Goal: Navigation & Orientation: Find specific page/section

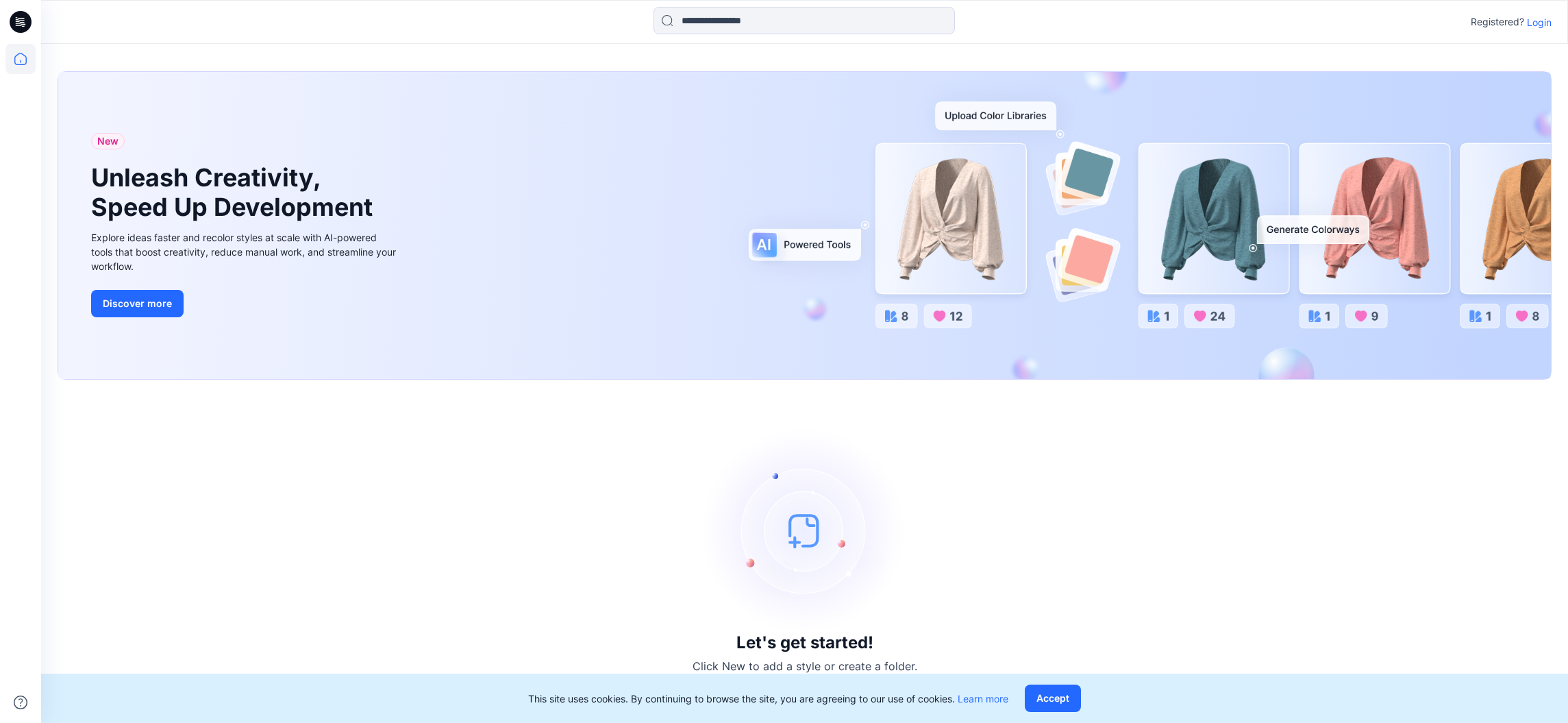
click at [1527, 24] on p "Login" at bounding box center [1540, 22] width 24 height 15
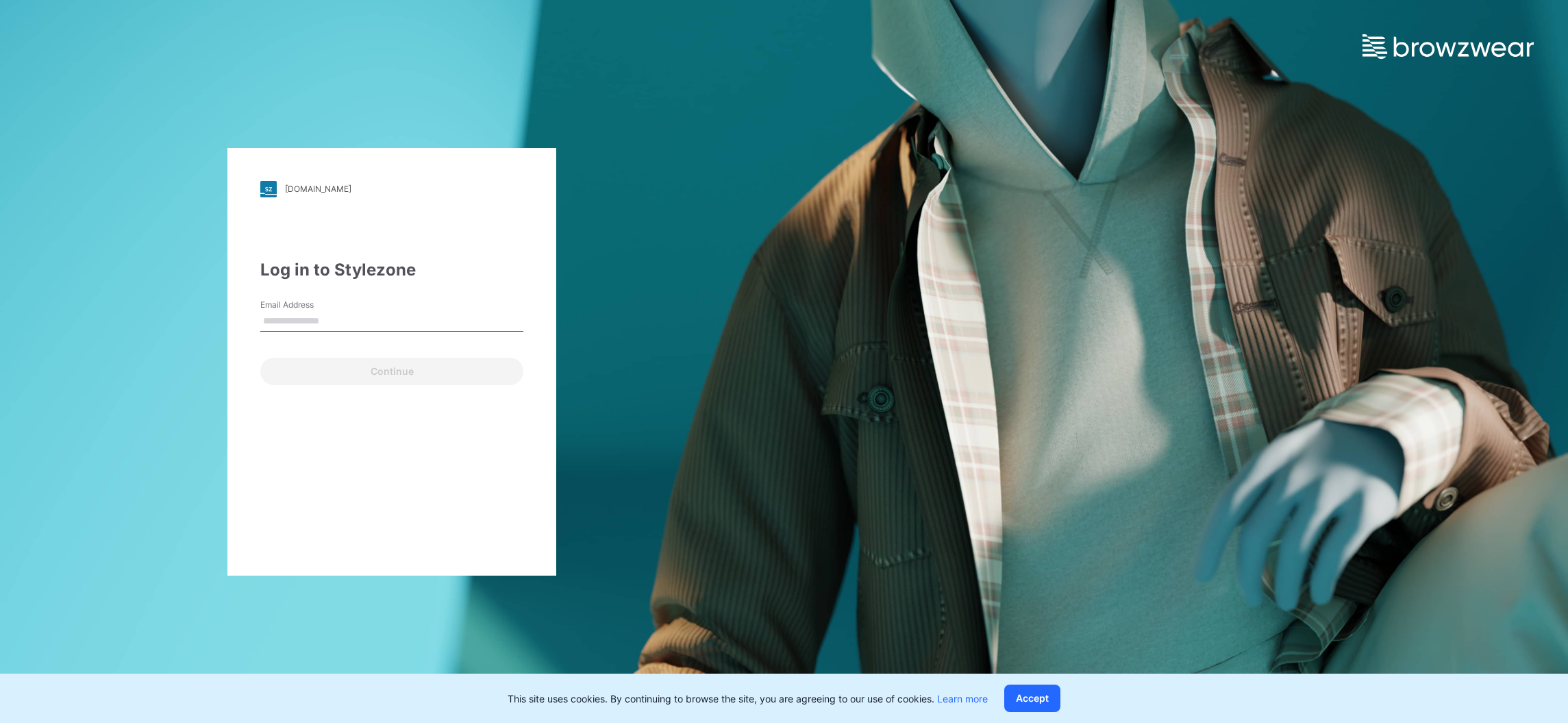
click at [314, 327] on input "Email Address" at bounding box center [392, 321] width 263 height 21
type input "**********"
click at [347, 370] on button "Continue" at bounding box center [392, 372] width 263 height 28
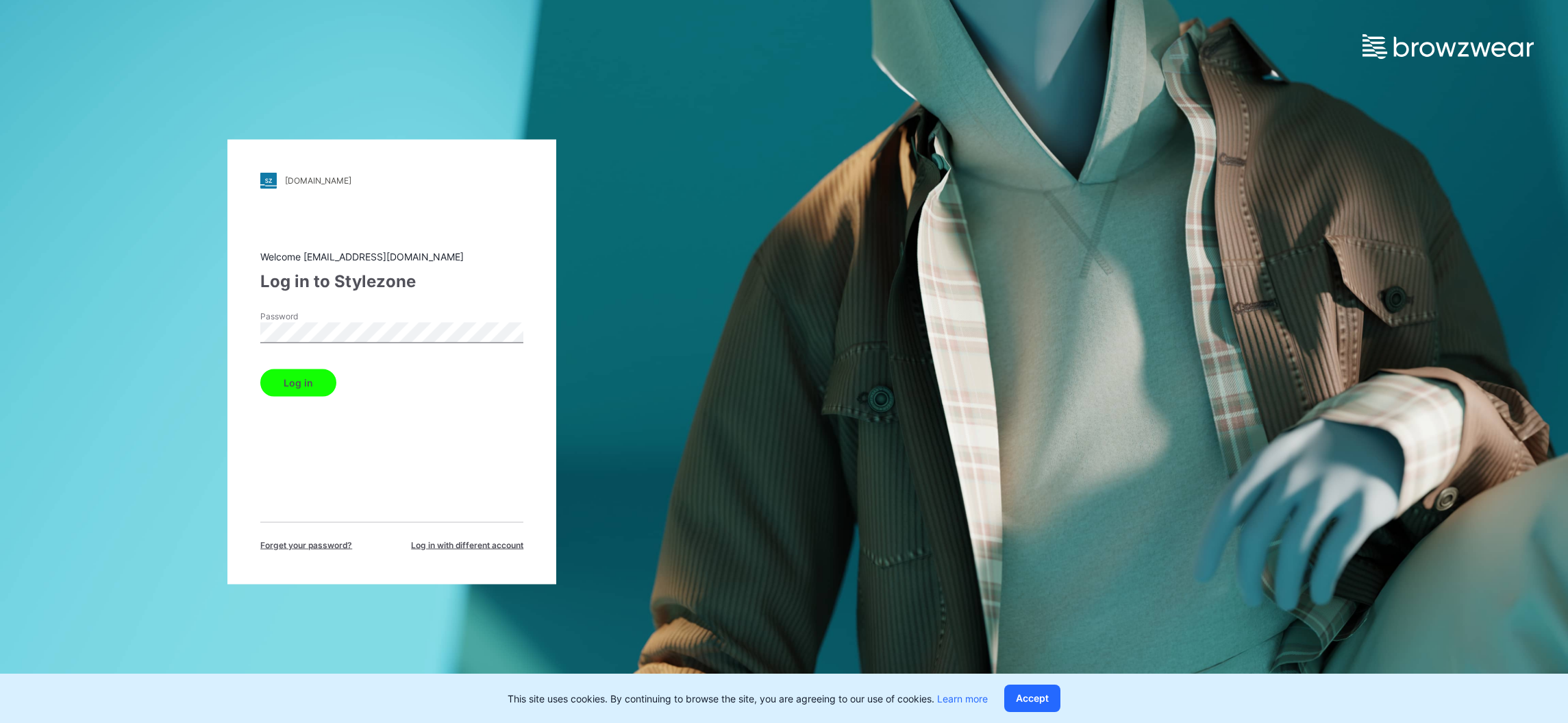
click at [260, 369] on button "Log in" at bounding box center [298, 383] width 76 height 28
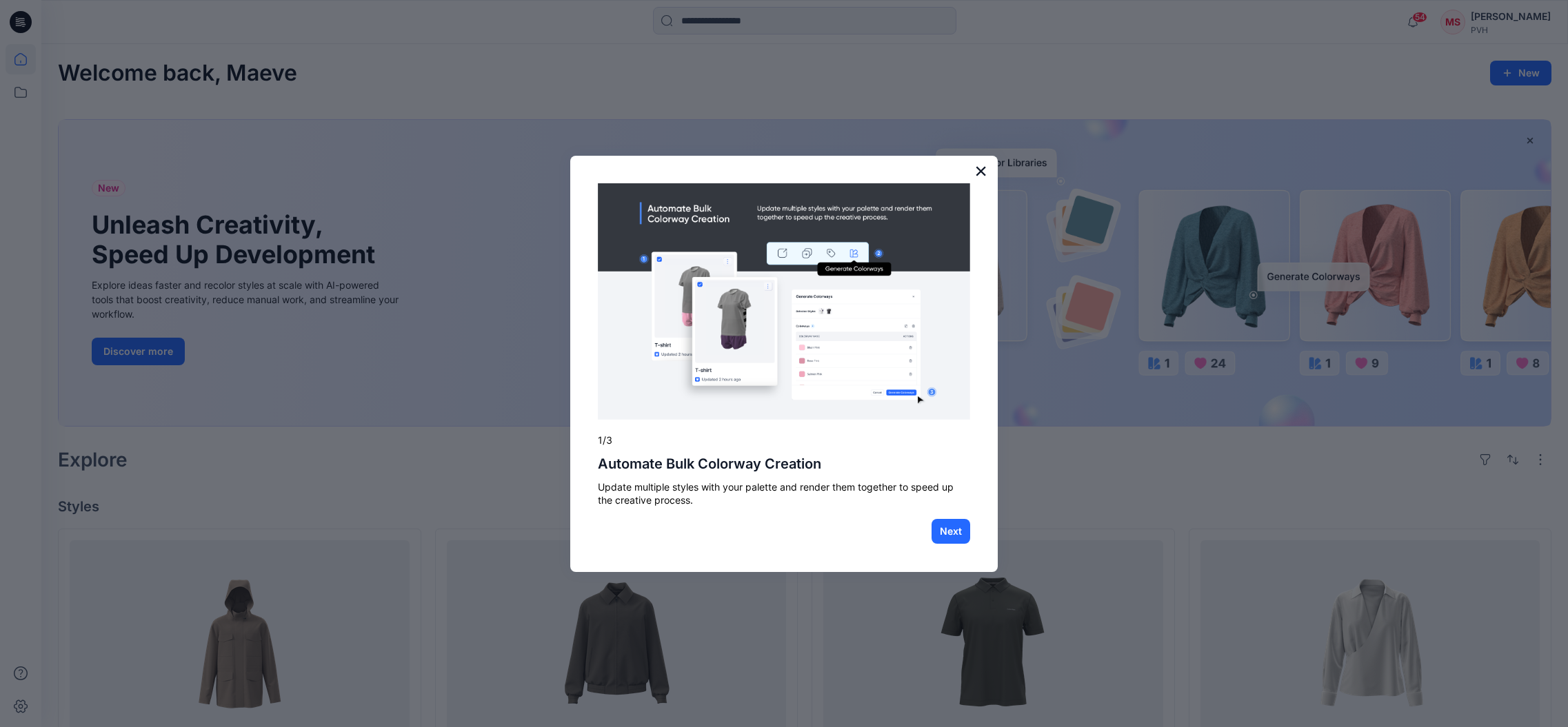
click at [975, 174] on button "×" at bounding box center [981, 171] width 13 height 22
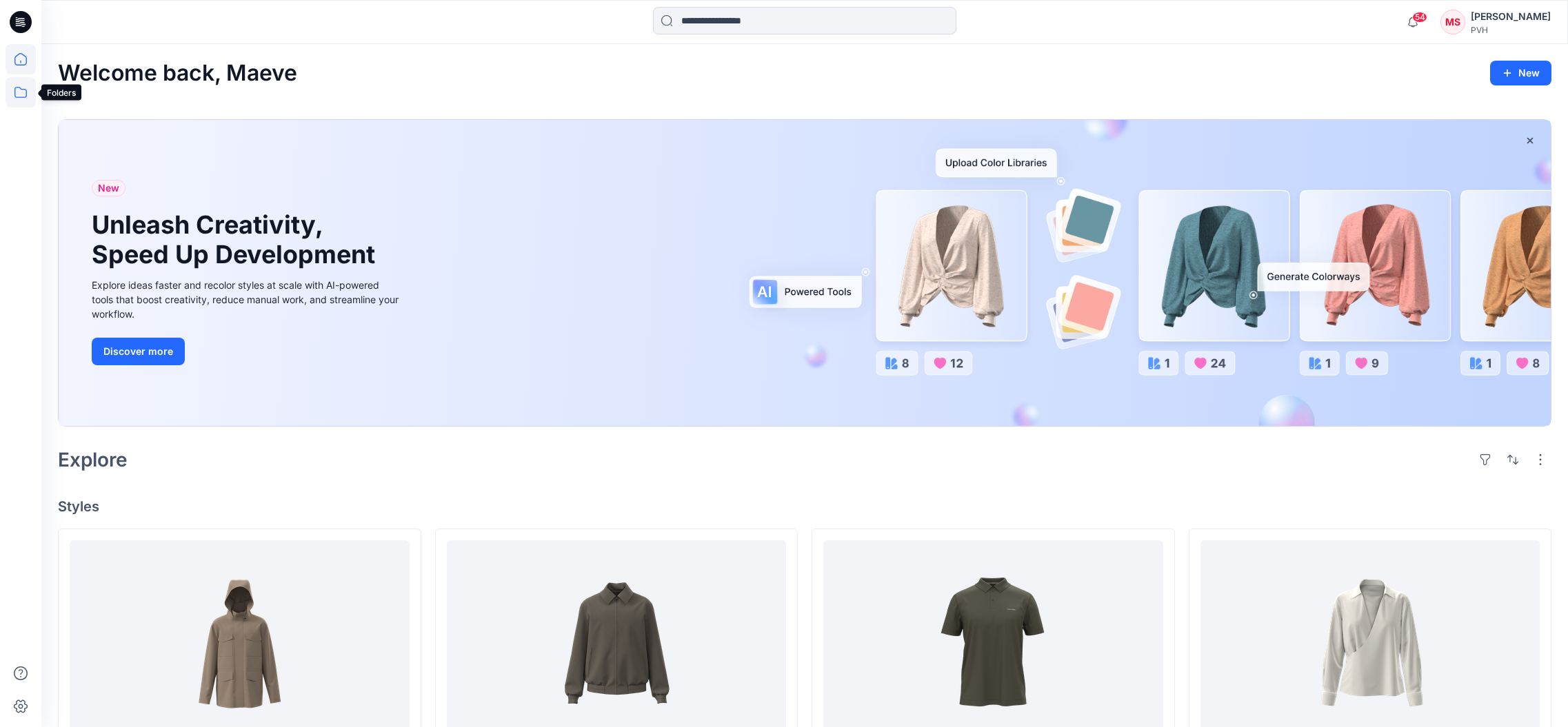
click at [17, 87] on icon at bounding box center [21, 92] width 12 height 11
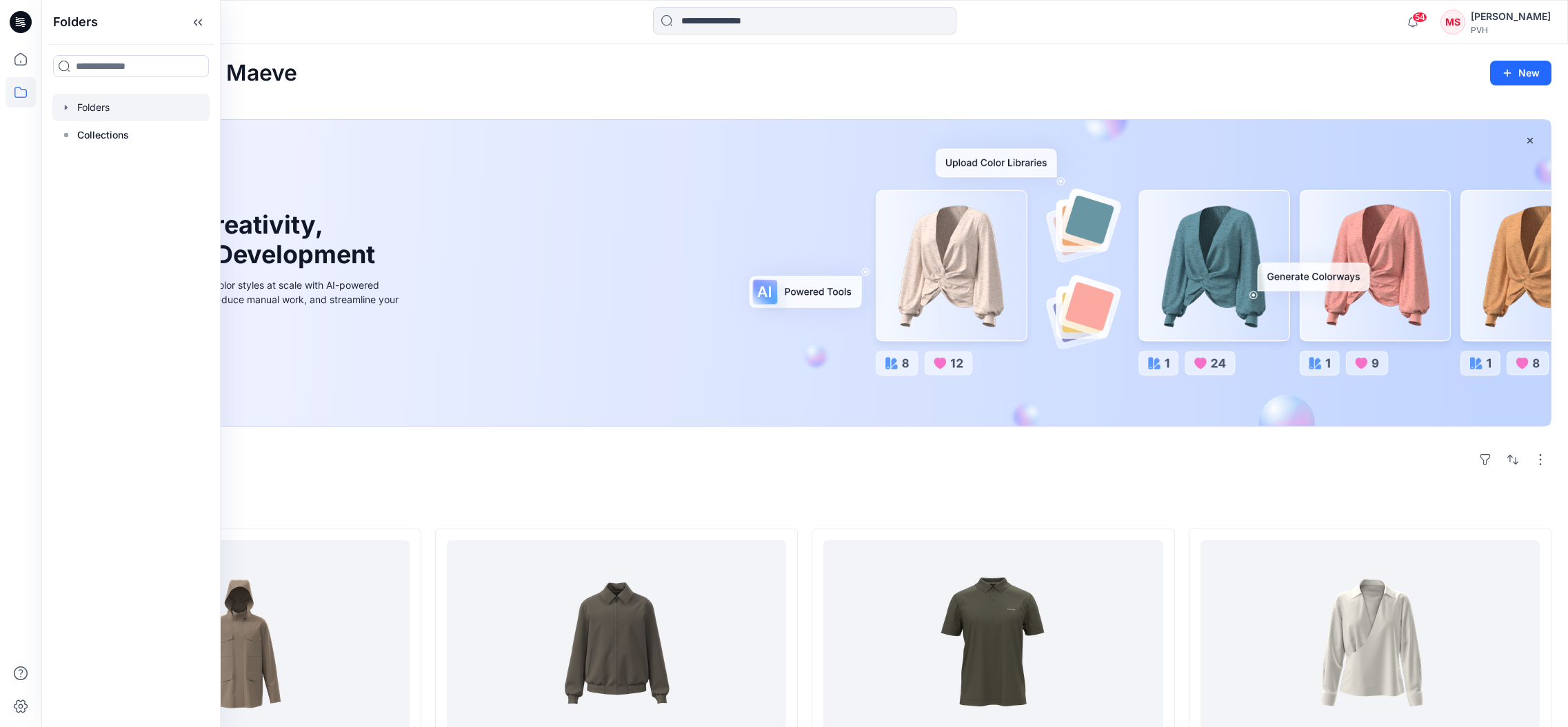
click at [133, 106] on div at bounding box center [131, 108] width 157 height 28
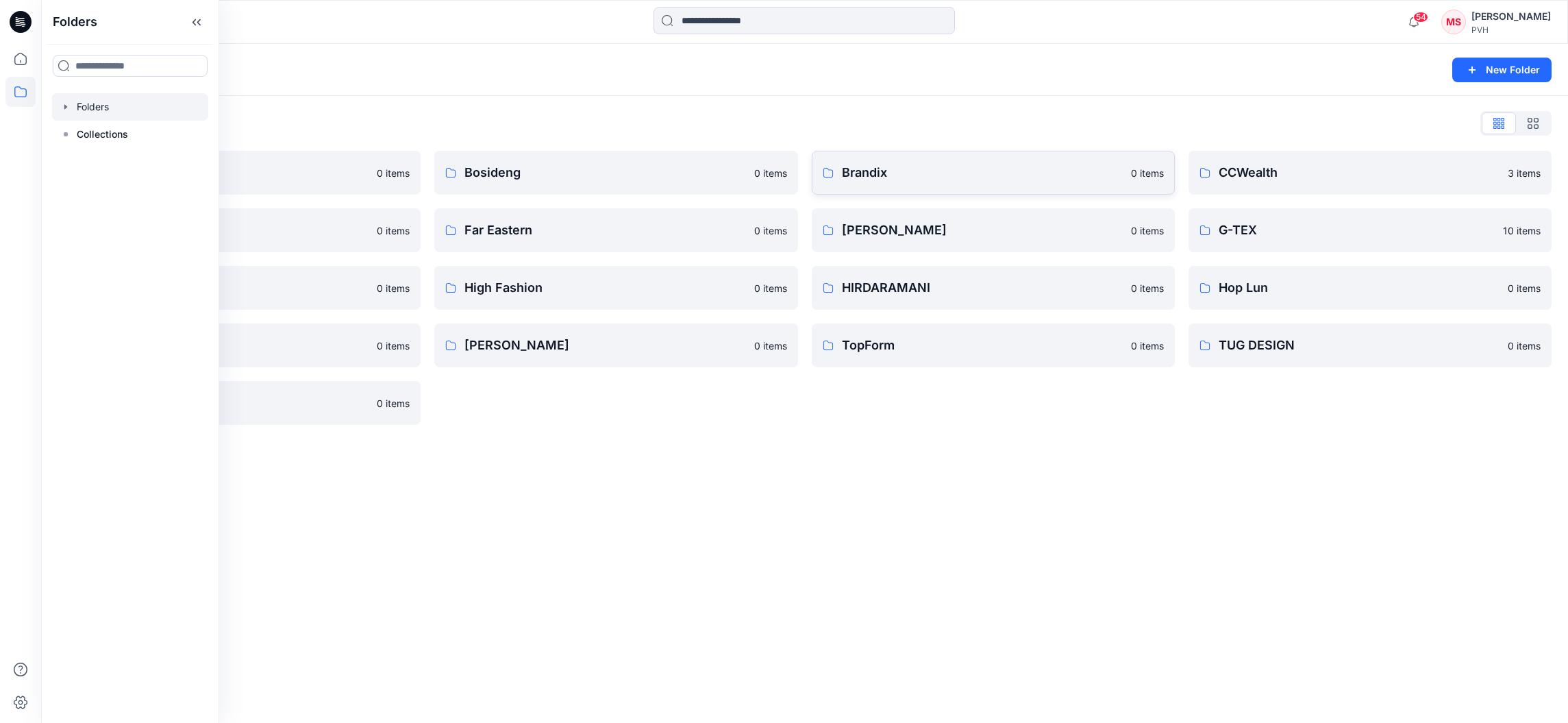
click at [896, 174] on p "Brandix" at bounding box center [982, 172] width 281 height 19
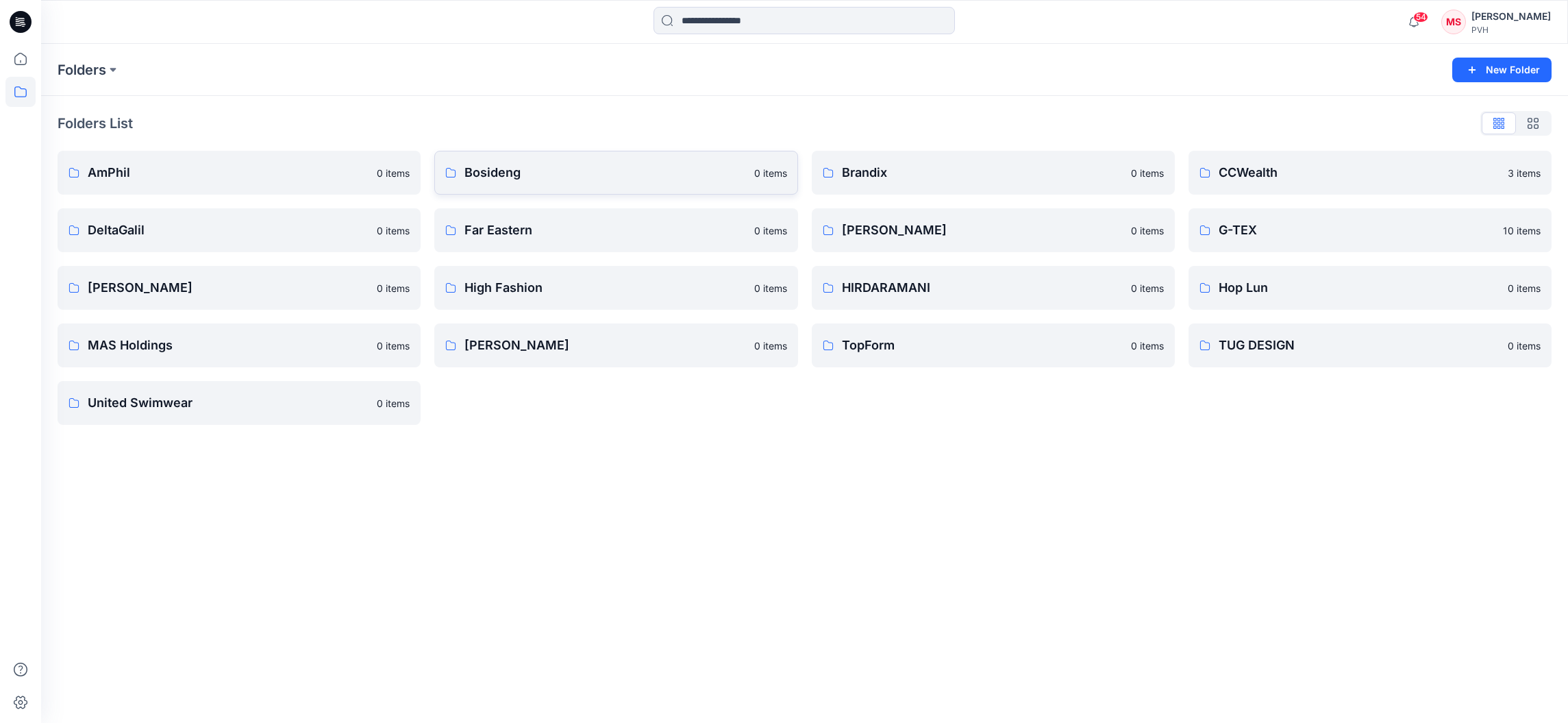
click at [518, 174] on p "Bosideng" at bounding box center [604, 172] width 281 height 19
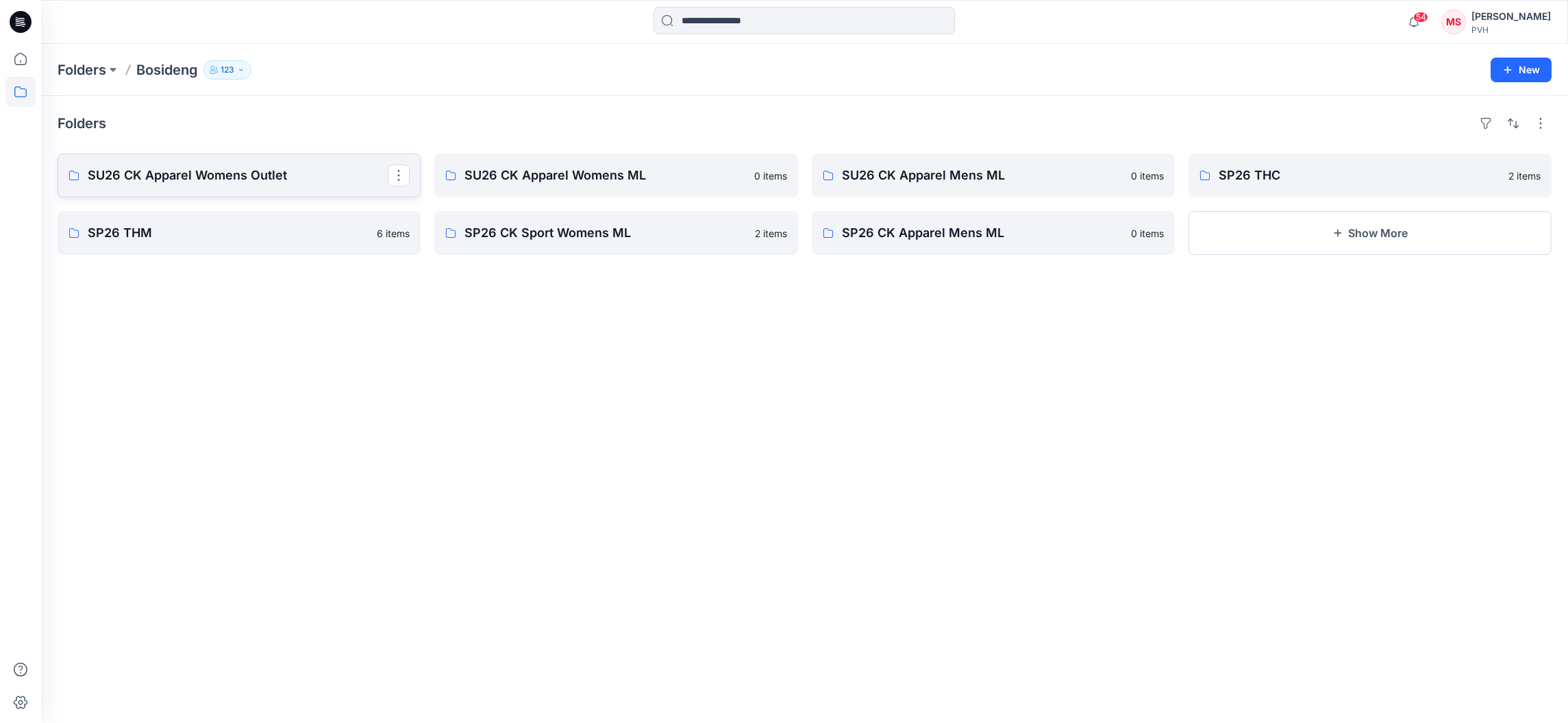
click at [236, 171] on p "SU26 CK Apparel Womens Outlet" at bounding box center [238, 175] width 300 height 19
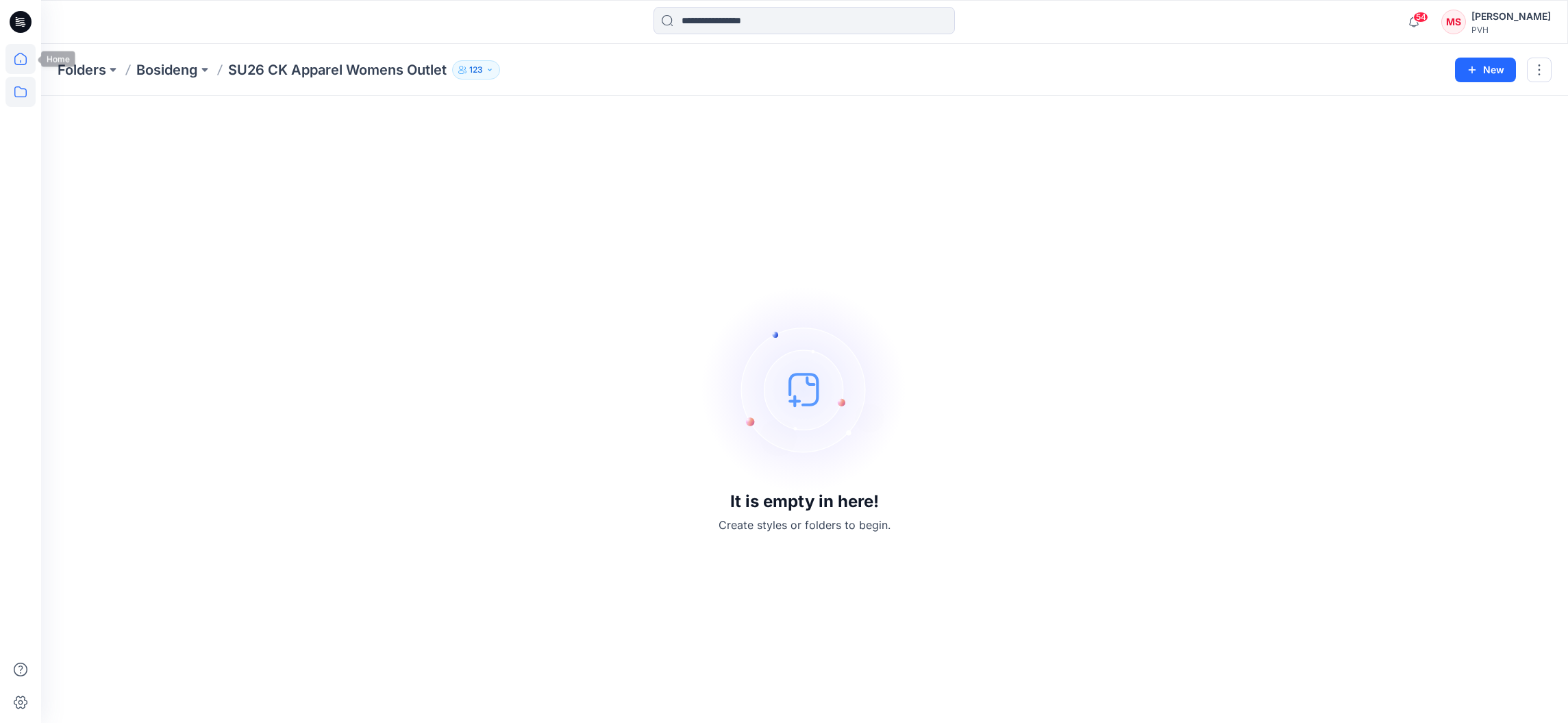
click at [31, 54] on icon at bounding box center [20, 58] width 30 height 30
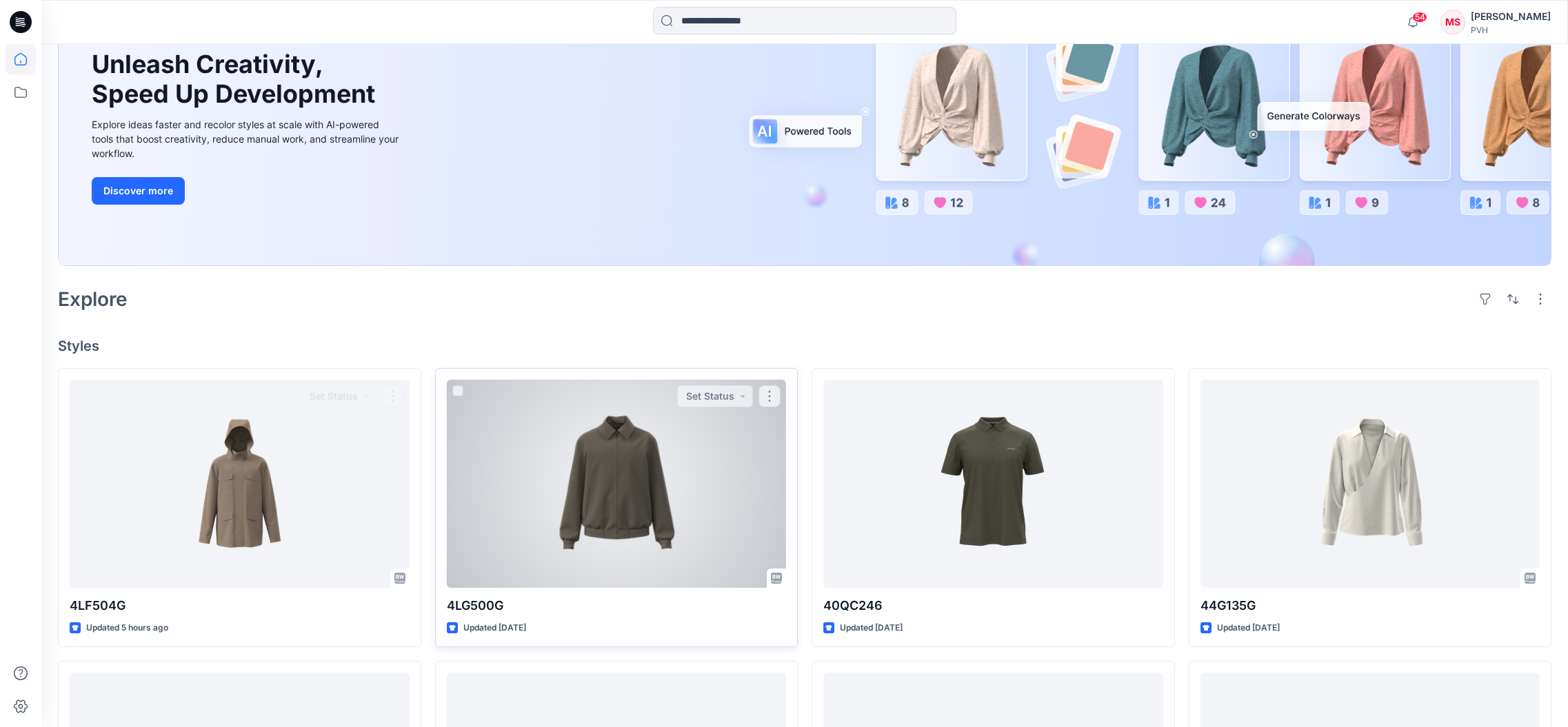
scroll to position [175, 0]
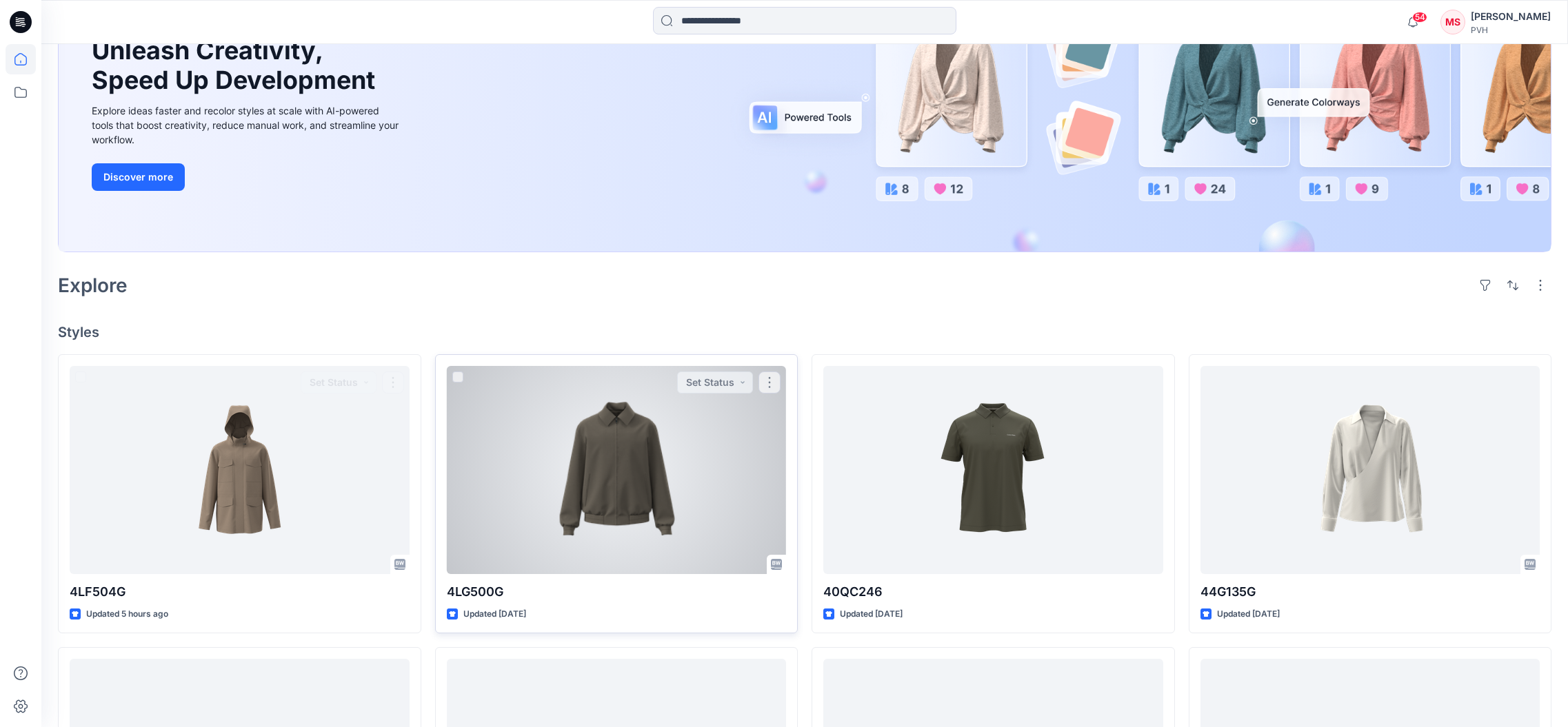
click at [634, 423] on div at bounding box center [617, 470] width 340 height 208
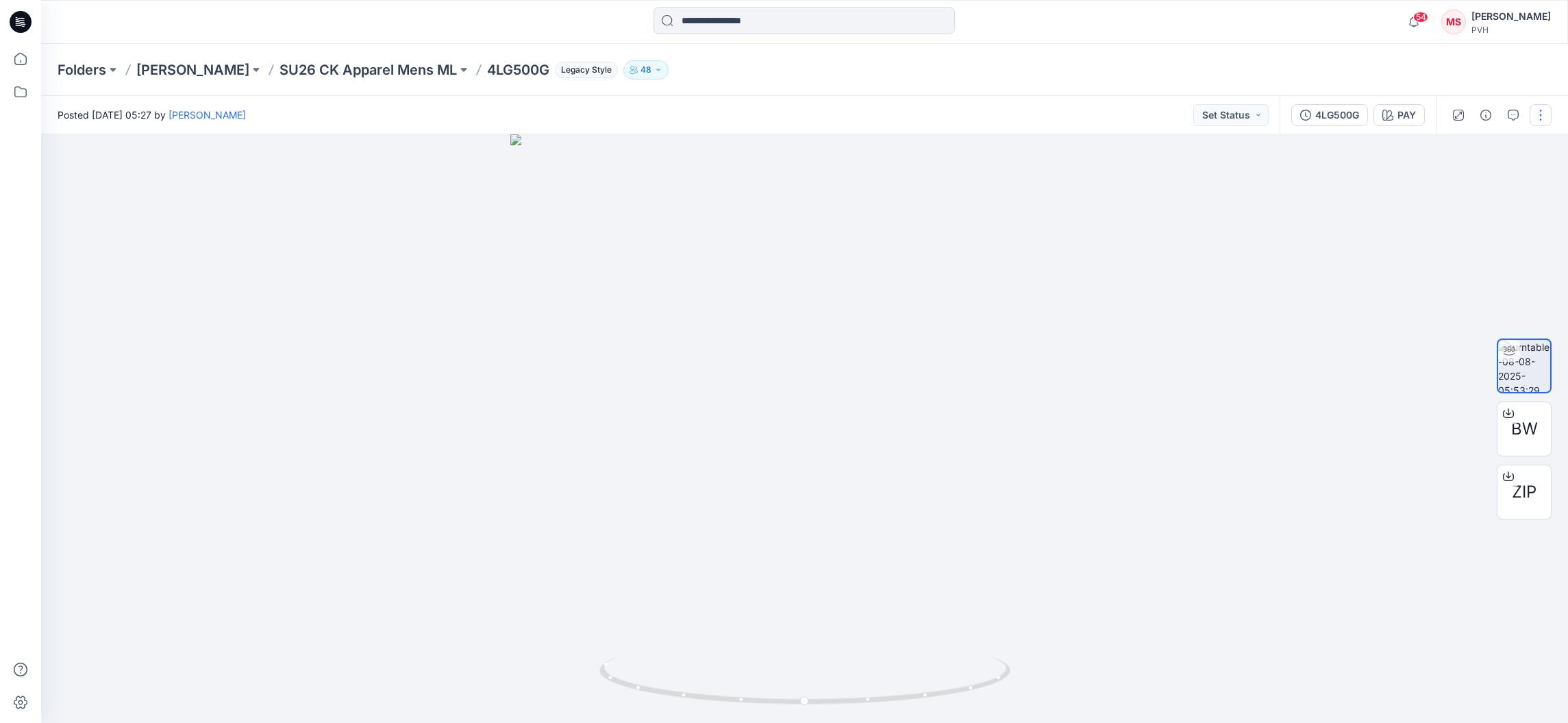
click at [1540, 115] on button "button" at bounding box center [1540, 115] width 22 height 22
click at [1454, 296] on p "Move to..." at bounding box center [1467, 292] width 44 height 15
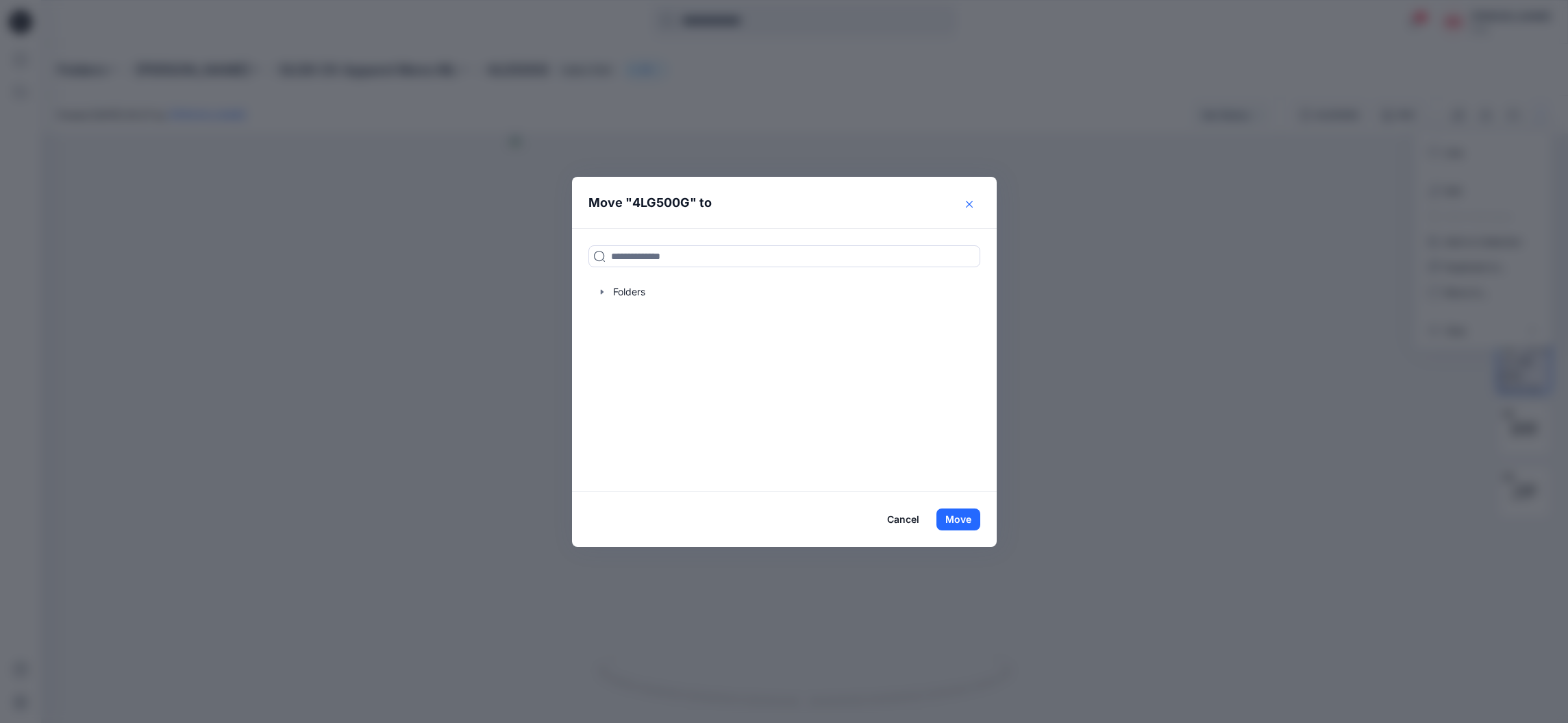
click at [972, 201] on icon "Close" at bounding box center [969, 204] width 7 height 7
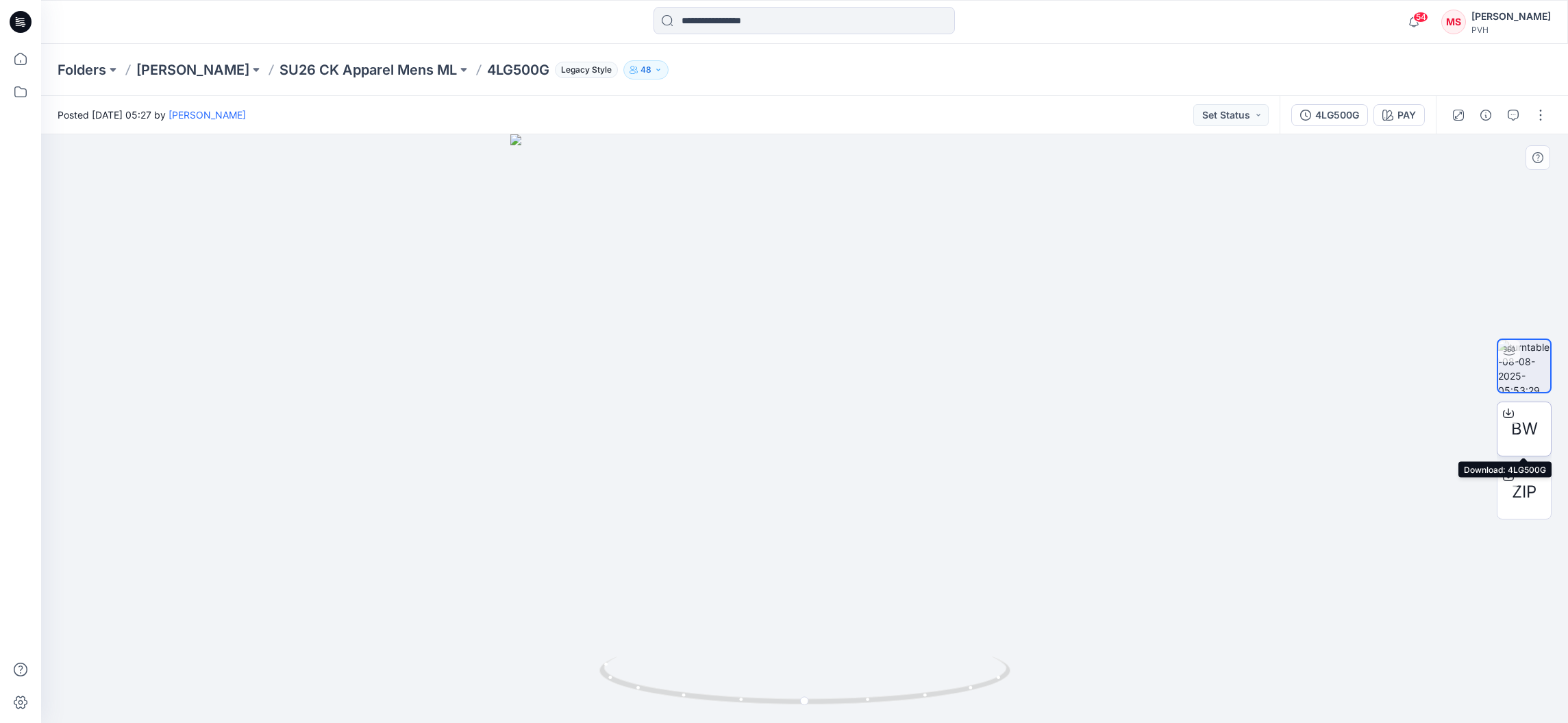
click at [1527, 425] on span "BW" at bounding box center [1524, 429] width 27 height 24
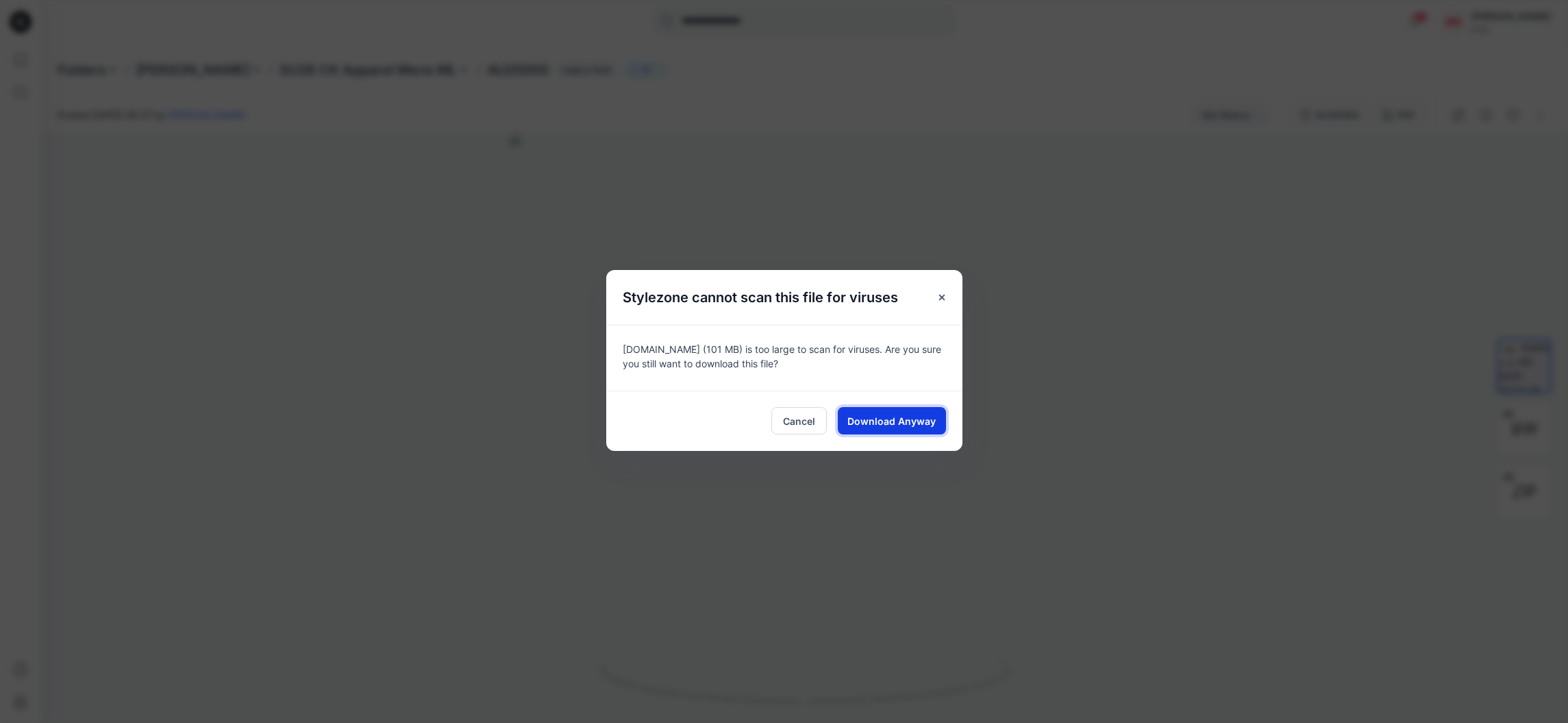
click at [903, 416] on span "Download Anyway" at bounding box center [892, 421] width 89 height 15
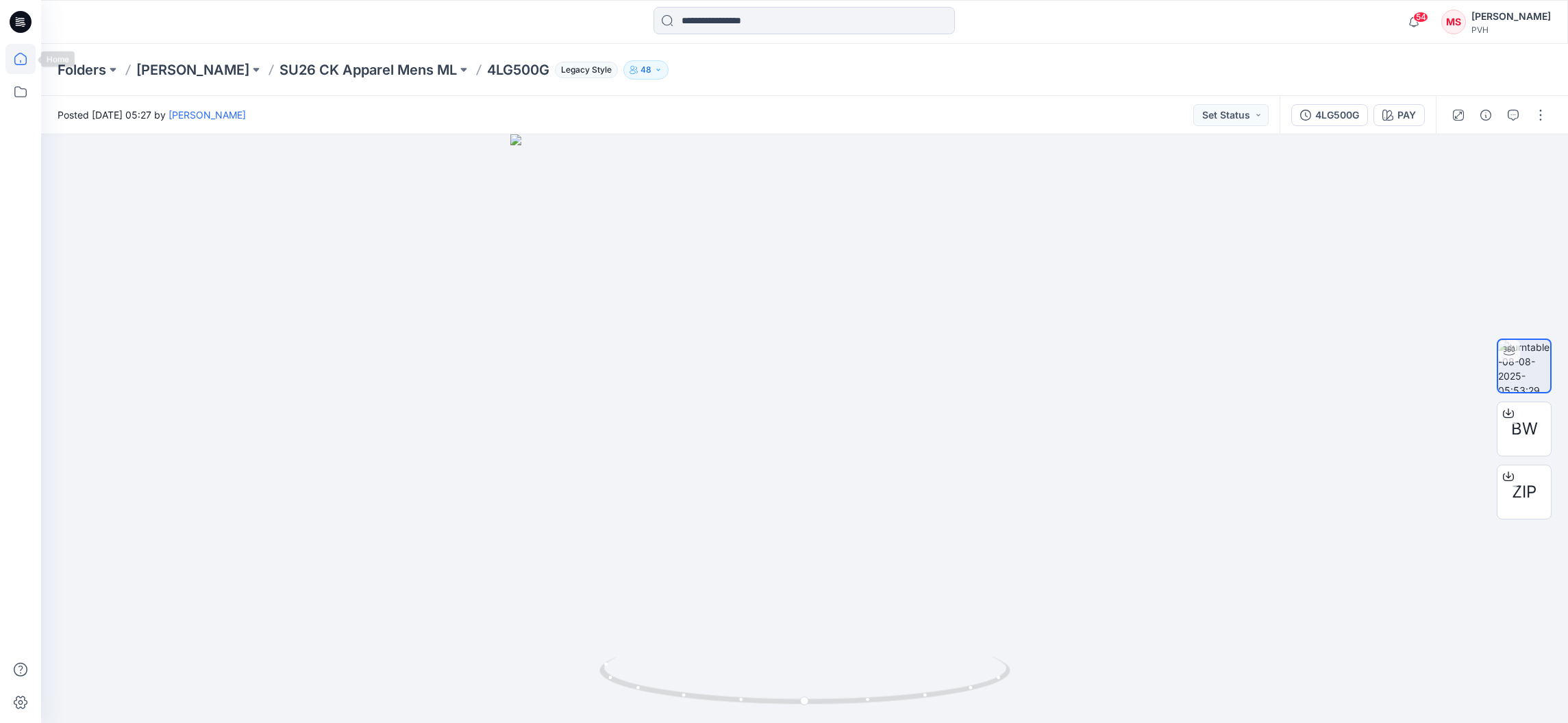
click at [17, 61] on icon at bounding box center [20, 58] width 30 height 30
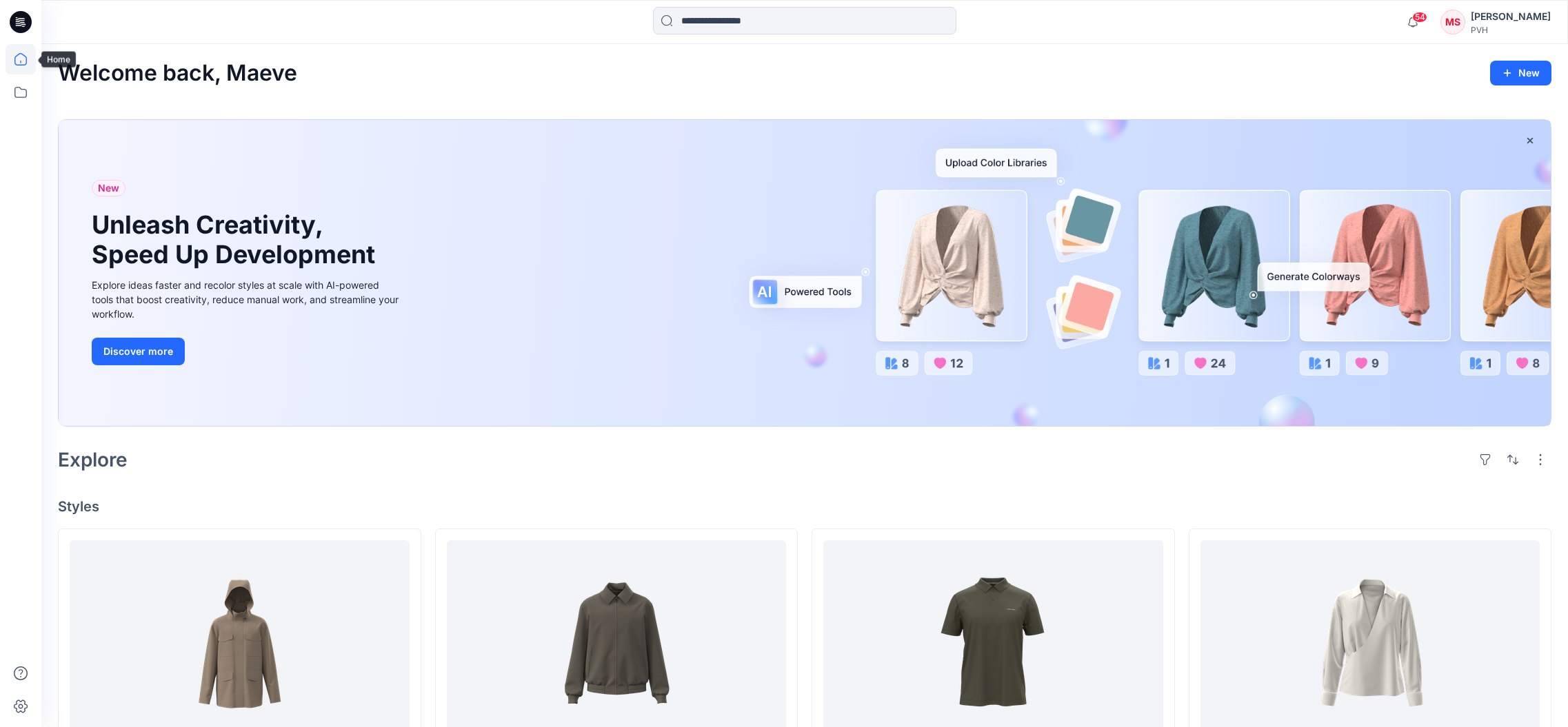
click at [21, 55] on icon at bounding box center [20, 58] width 30 height 30
click at [20, 56] on icon at bounding box center [20, 58] width 30 height 30
click at [16, 85] on icon at bounding box center [20, 92] width 30 height 30
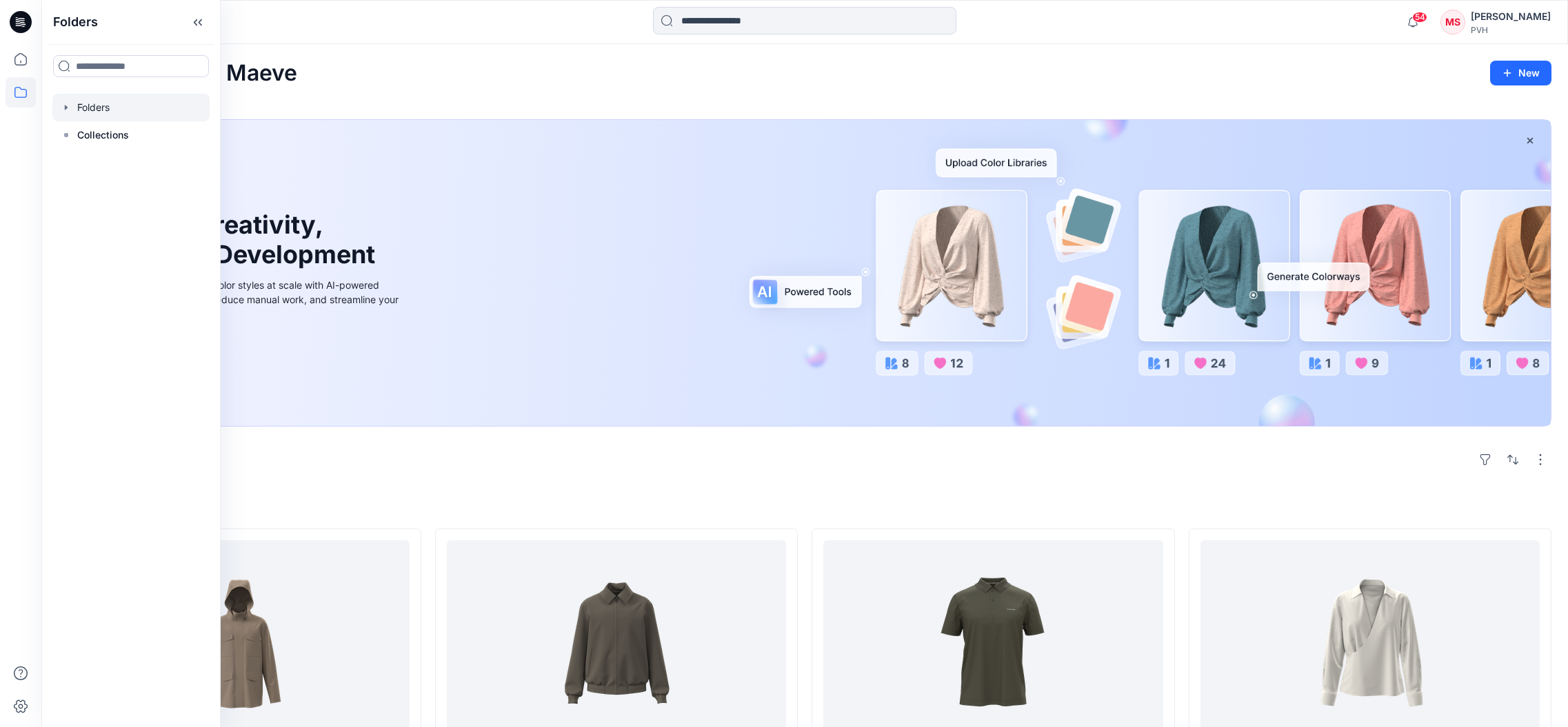
click at [113, 109] on div at bounding box center [131, 108] width 157 height 28
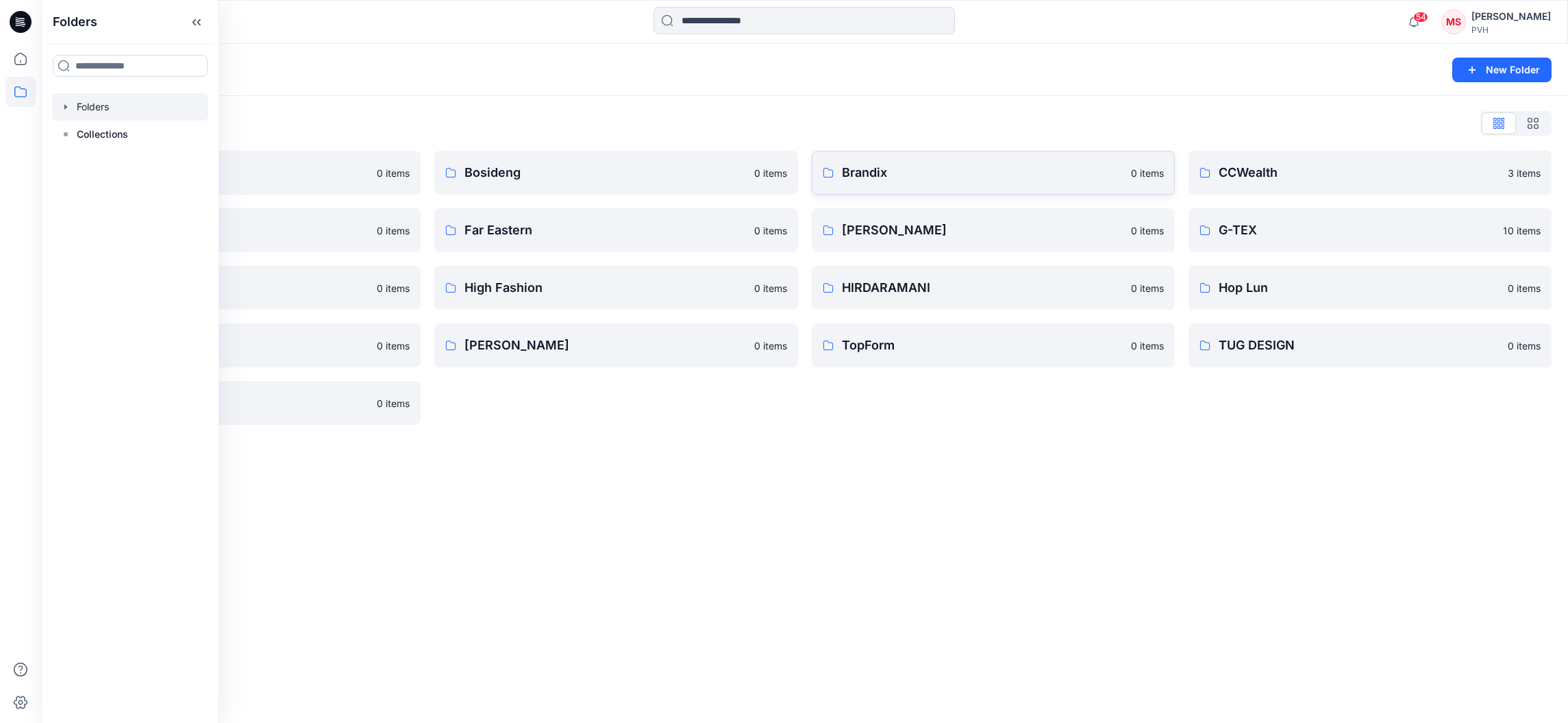
click at [872, 167] on p "Brandix" at bounding box center [982, 172] width 281 height 19
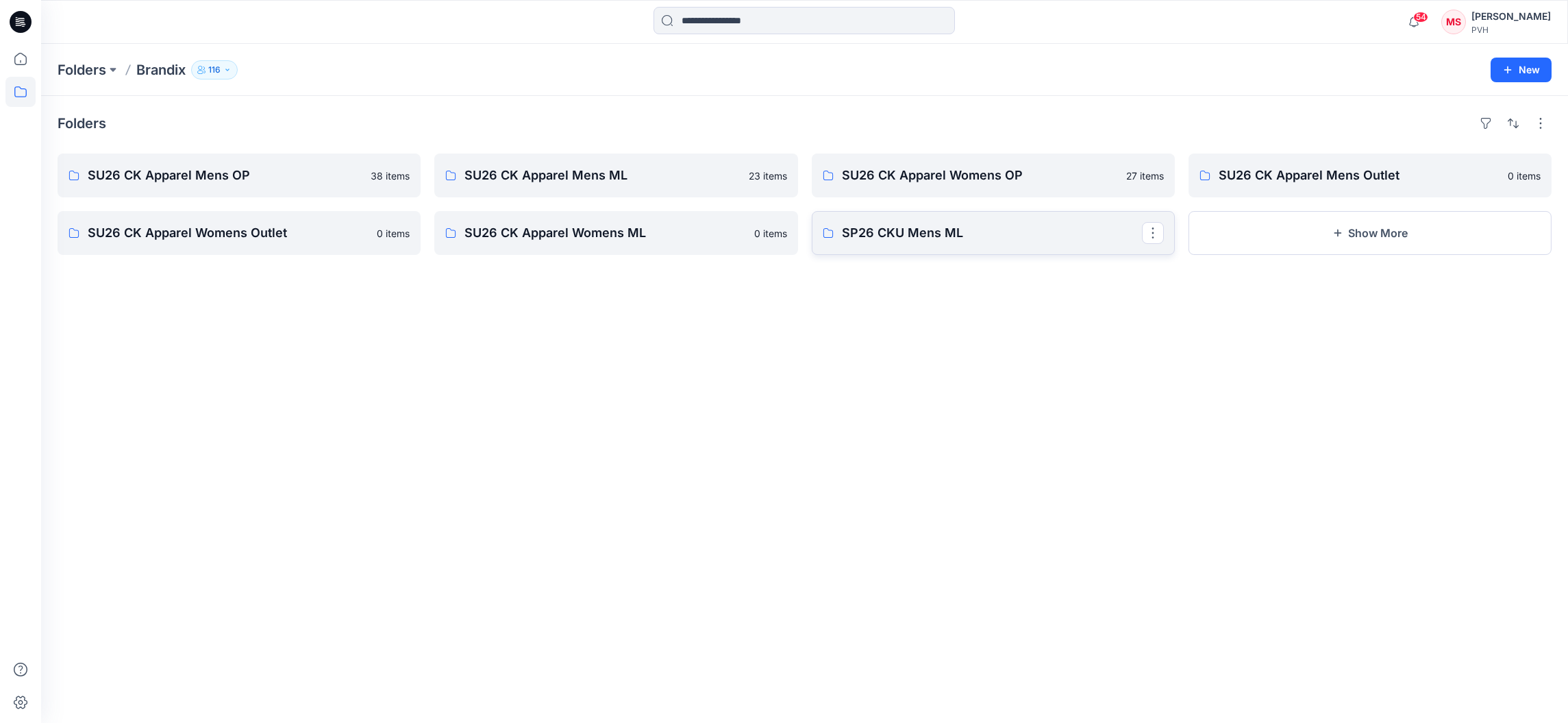
click at [894, 235] on p "SP26 CKU Mens ML" at bounding box center [992, 233] width 300 height 19
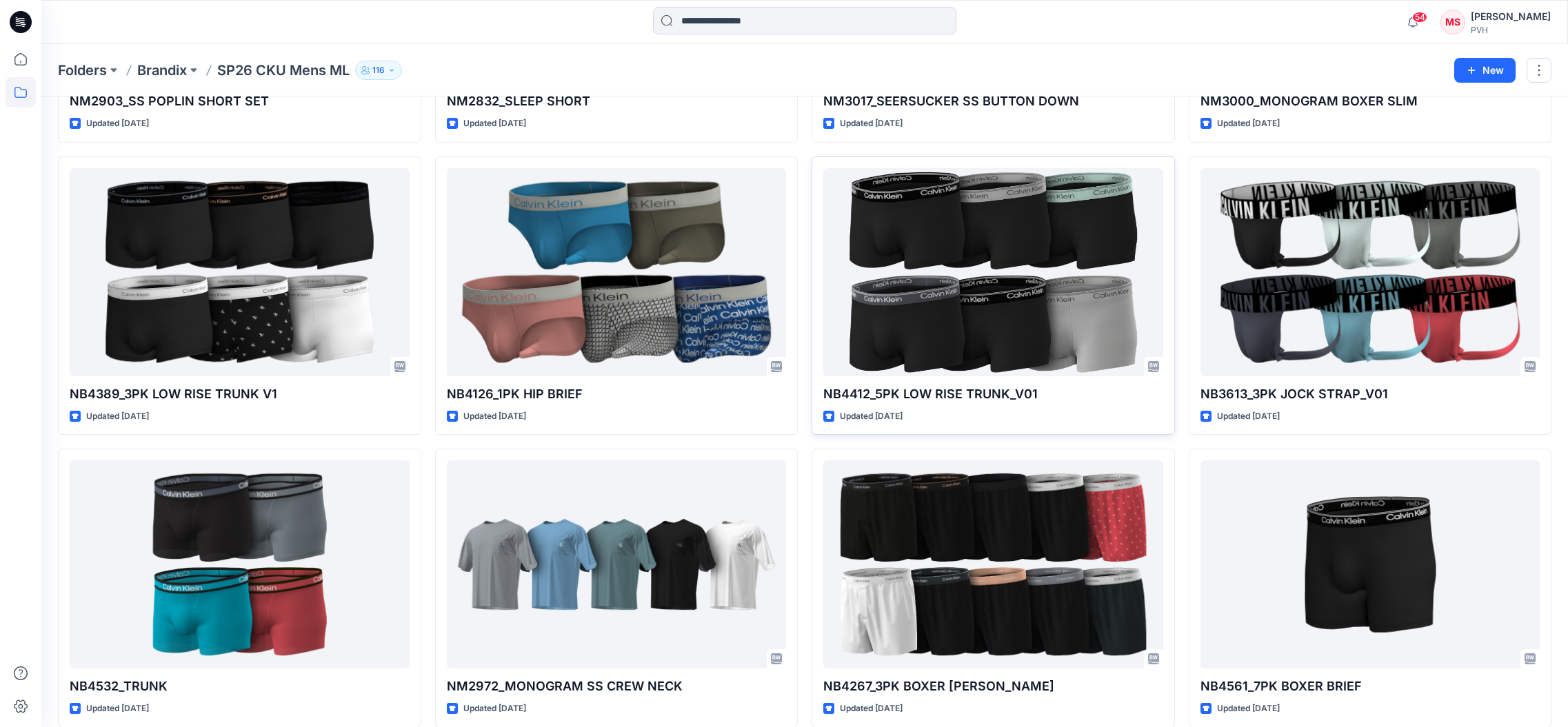
scroll to position [351, 0]
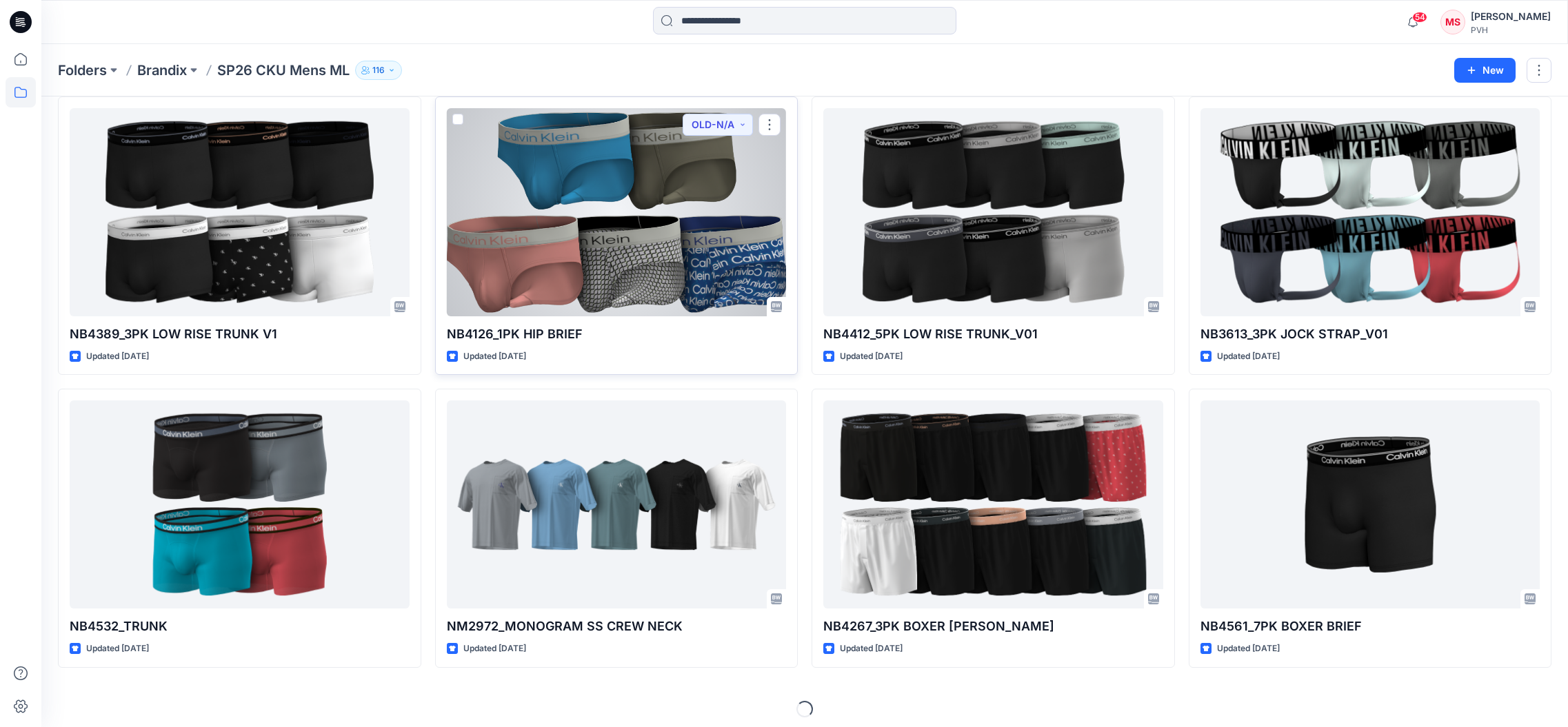
click at [677, 222] on div at bounding box center [617, 212] width 340 height 208
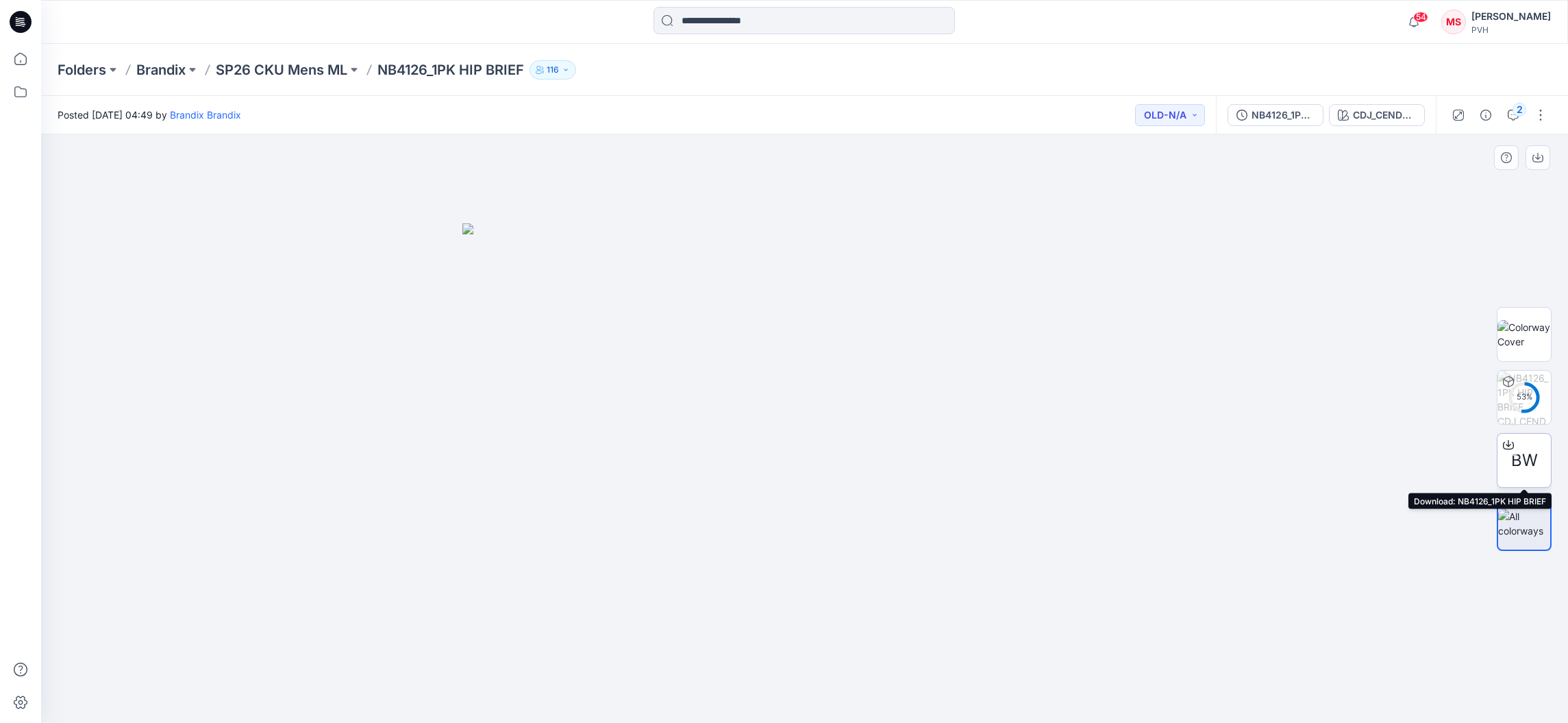
click at [1519, 450] on div at bounding box center [1508, 445] width 22 height 22
